Goal: Task Accomplishment & Management: Use online tool/utility

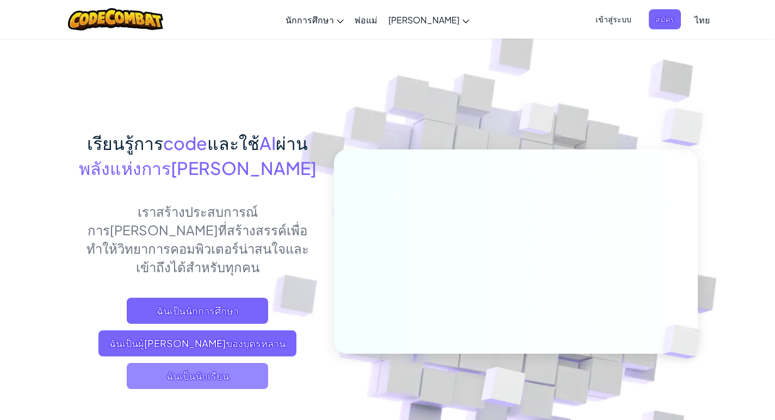
click at [220, 363] on span "ฉันเป็นนักเรียน" at bounding box center [197, 376] width 141 height 26
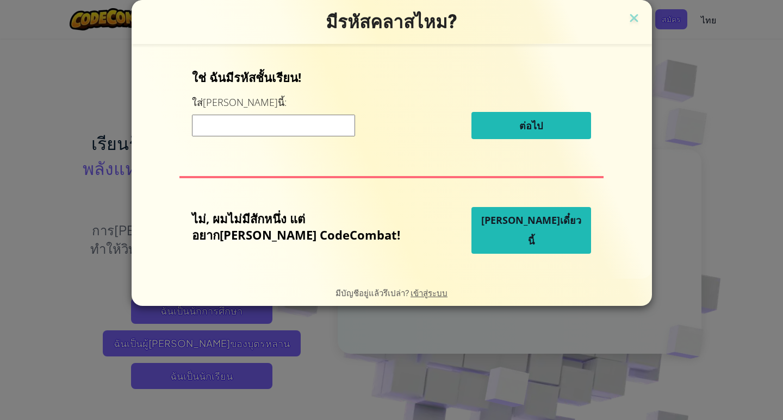
click at [526, 244] on button "[PERSON_NAME]เดี๋ยวนี้" at bounding box center [532, 230] width 120 height 47
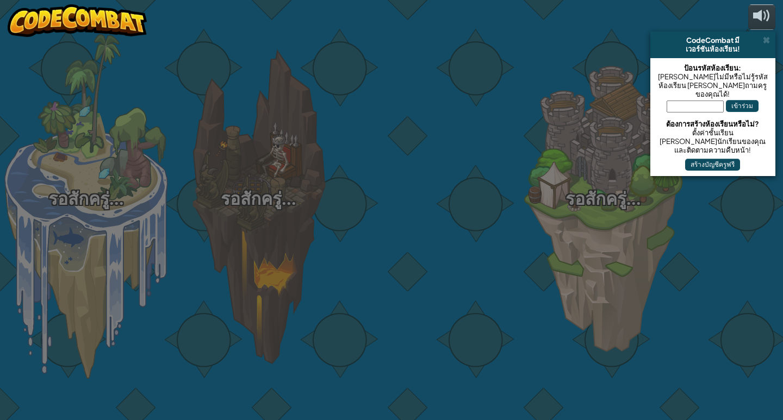
select select "th"
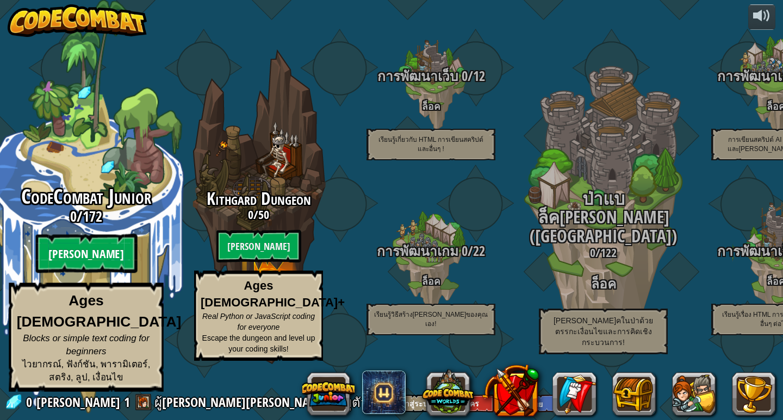
click at [79, 269] on btn "[PERSON_NAME]" at bounding box center [86, 253] width 102 height 39
select select "th"
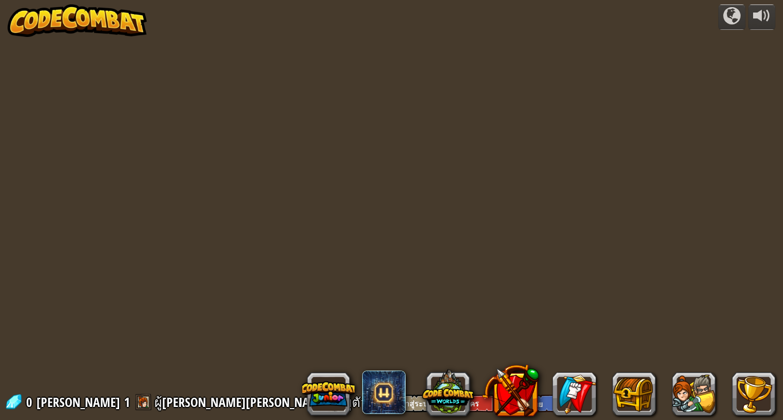
select select "th"
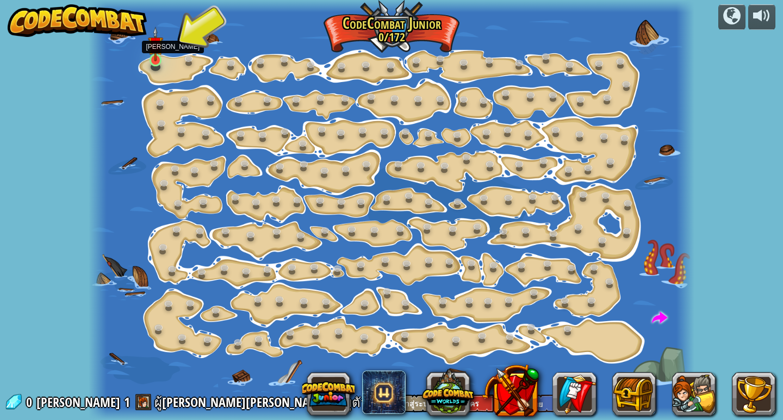
click at [162, 59] on img at bounding box center [155, 44] width 15 height 35
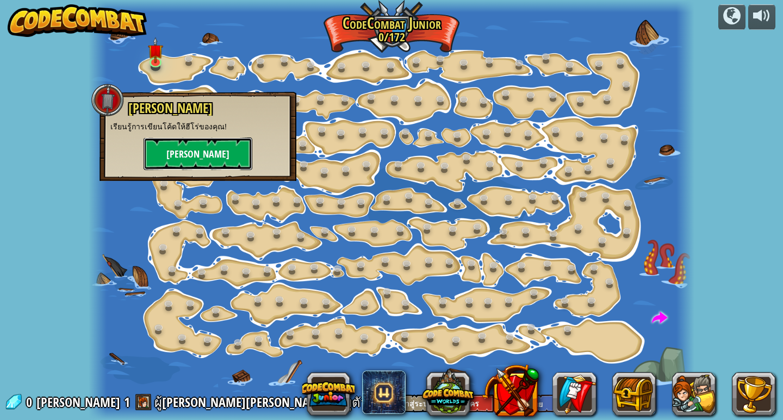
click at [212, 153] on button "[PERSON_NAME]" at bounding box center [198, 154] width 109 height 33
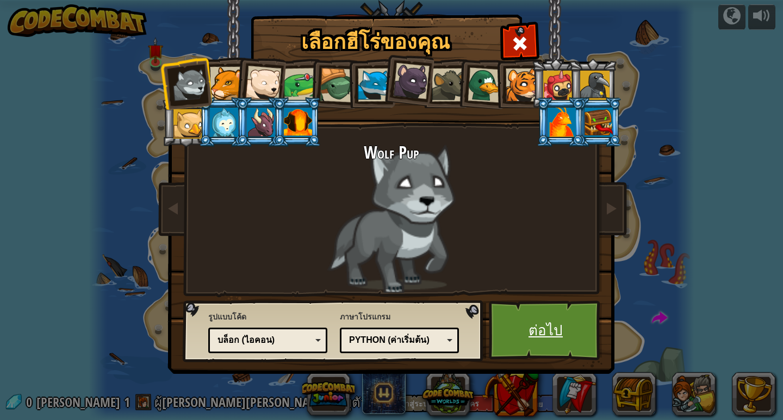
click at [537, 319] on link "ต่อไป" at bounding box center [546, 331] width 114 height 60
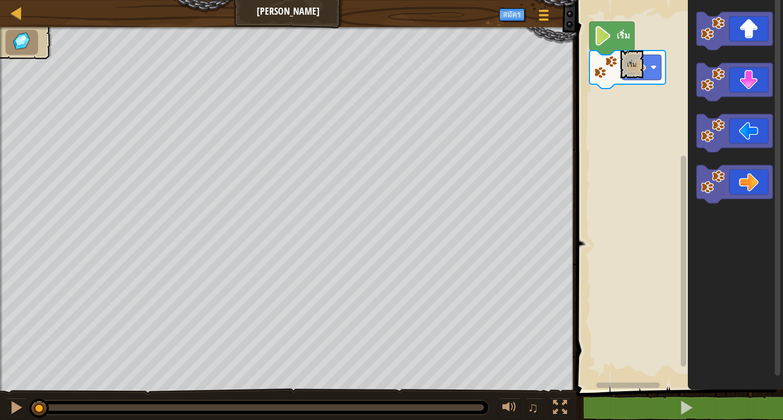
click at [621, 45] on icon "พื้นที่ทำงาน Blockly" at bounding box center [612, 38] width 45 height 33
click at [618, 34] on text "เริ่ม" at bounding box center [624, 35] width 14 height 12
click at [615, 35] on icon "พื้นที่ทำงาน Blockly" at bounding box center [612, 38] width 45 height 33
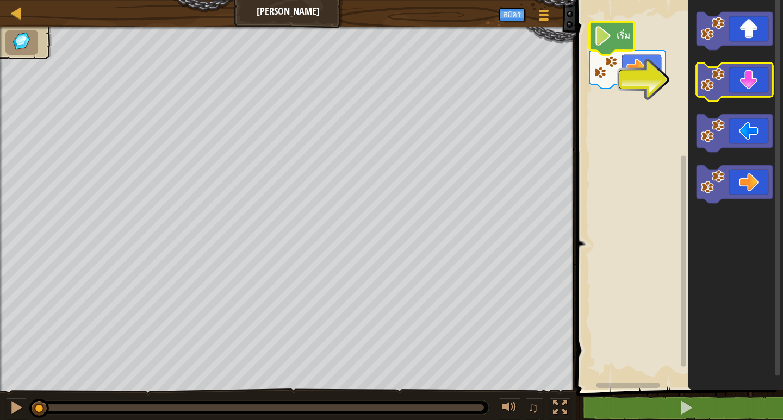
click at [718, 83] on image "พื้นที่ทำงาน Blockly" at bounding box center [713, 80] width 24 height 24
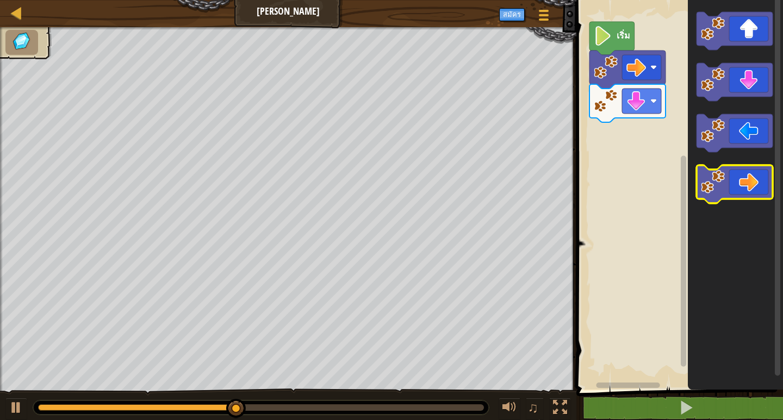
click at [722, 181] on image "พื้นที่ทำงาน Blockly" at bounding box center [713, 182] width 24 height 24
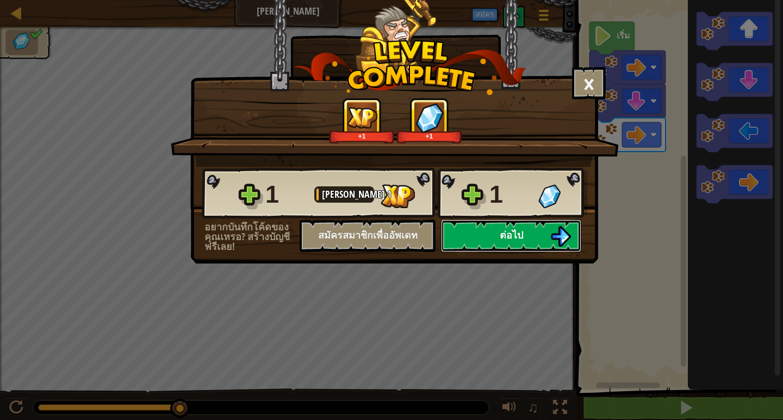
click at [530, 226] on button "ต่อไป" at bounding box center [511, 236] width 140 height 33
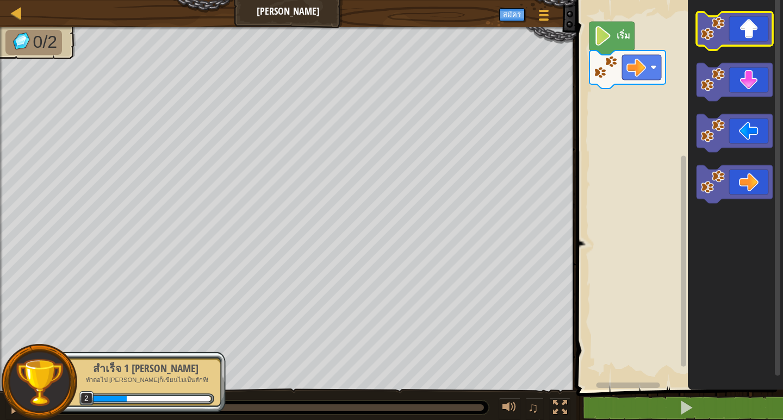
click at [725, 40] on image "พื้นที่ทำงาน Blockly" at bounding box center [713, 29] width 24 height 24
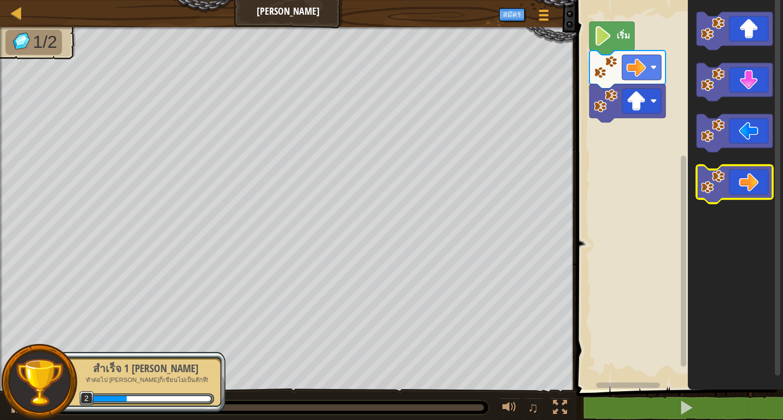
click at [716, 197] on icon "พื้นที่ทำงาน Blockly" at bounding box center [735, 184] width 76 height 38
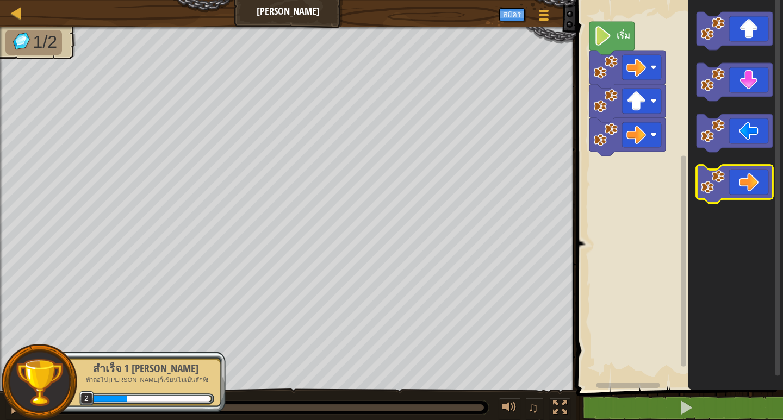
click at [716, 197] on icon "พื้นที่ทำงาน Blockly" at bounding box center [735, 184] width 76 height 38
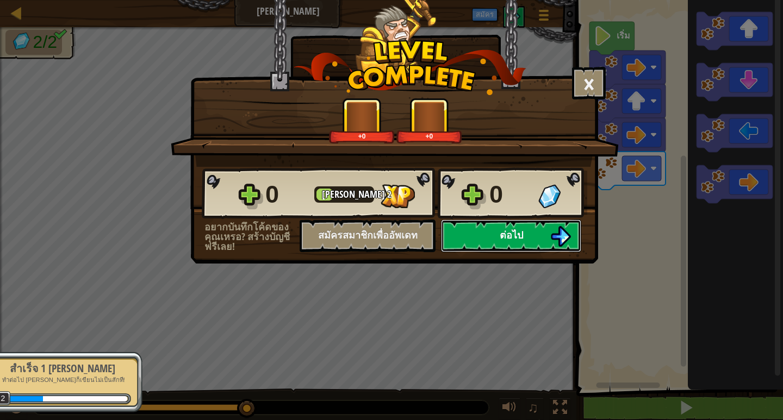
click at [482, 239] on button "ต่อไป" at bounding box center [511, 236] width 140 height 33
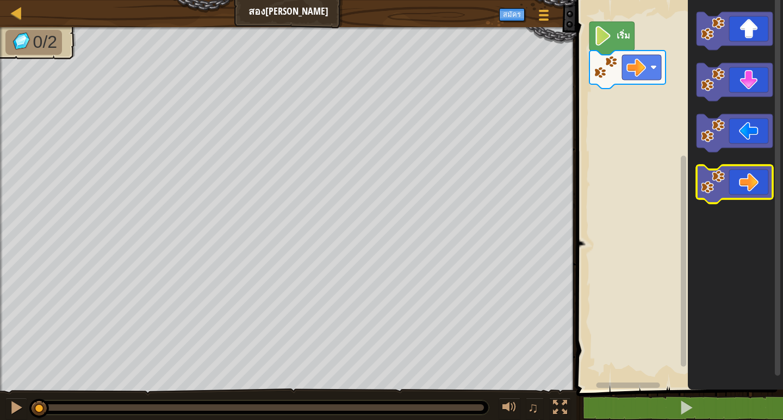
click at [716, 179] on image "พื้นที่ทำงาน Blockly" at bounding box center [713, 182] width 24 height 24
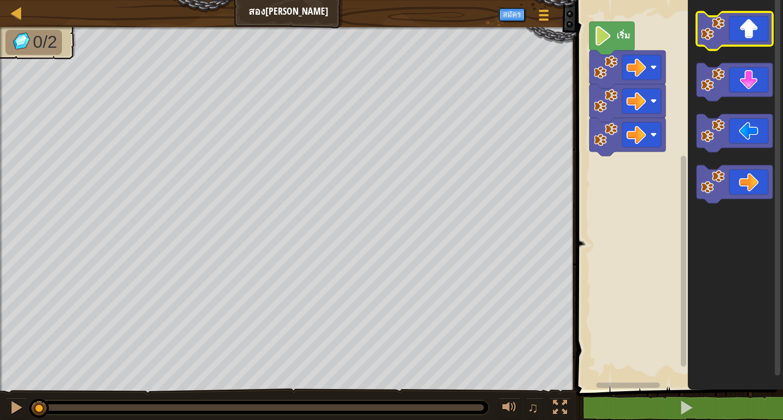
click at [714, 36] on image "พื้นที่ทำงาน Blockly" at bounding box center [713, 29] width 24 height 24
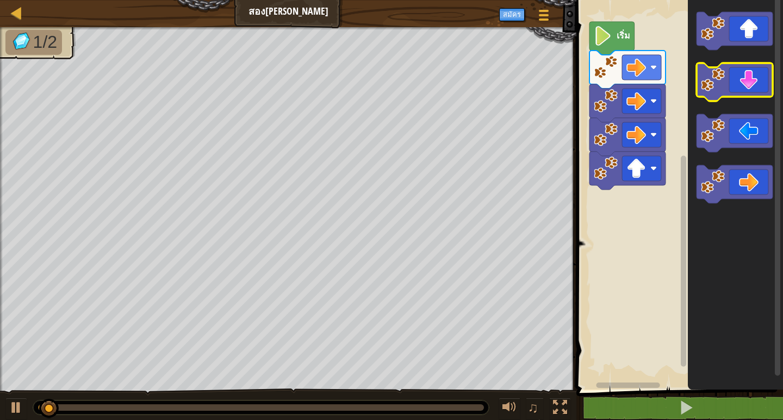
click at [715, 85] on image "พื้นที่ทำงาน Blockly" at bounding box center [713, 80] width 24 height 24
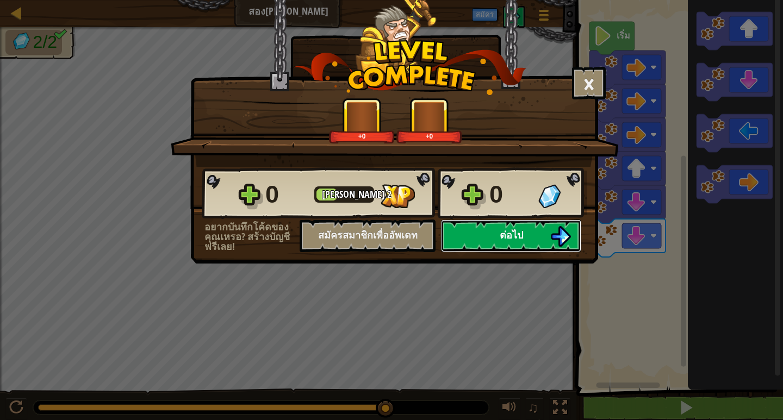
click at [488, 235] on button "ต่อไป" at bounding box center [511, 236] width 140 height 33
